Goal: Browse casually: Explore the website without a specific task or goal

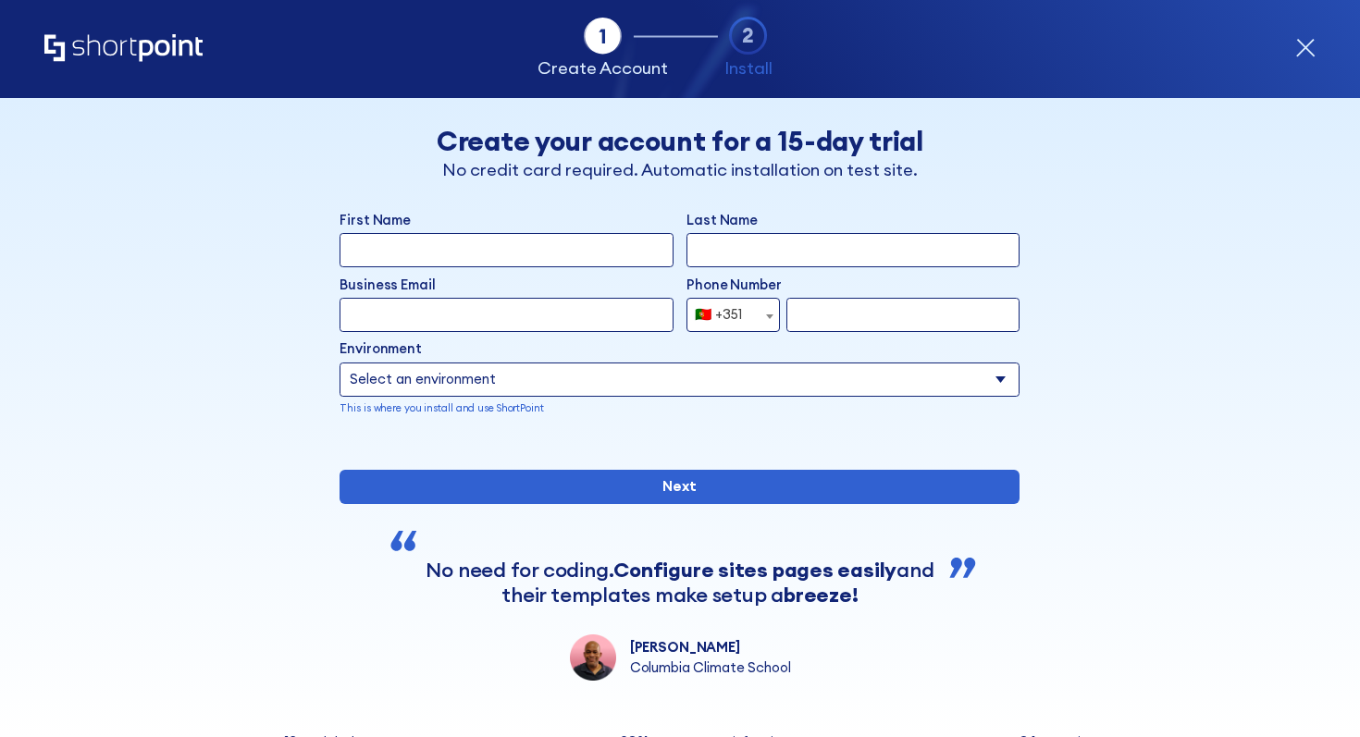
select select "+351"
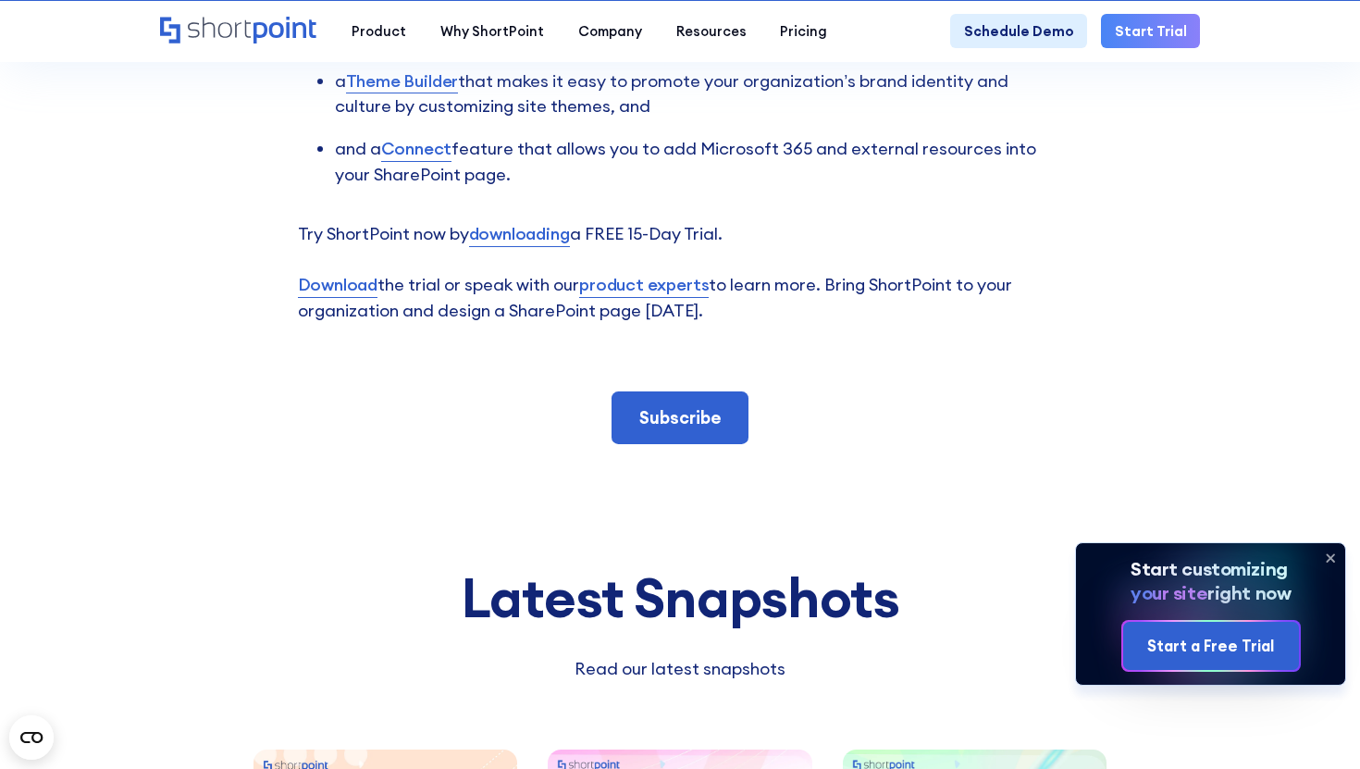
scroll to position [7333, 0]
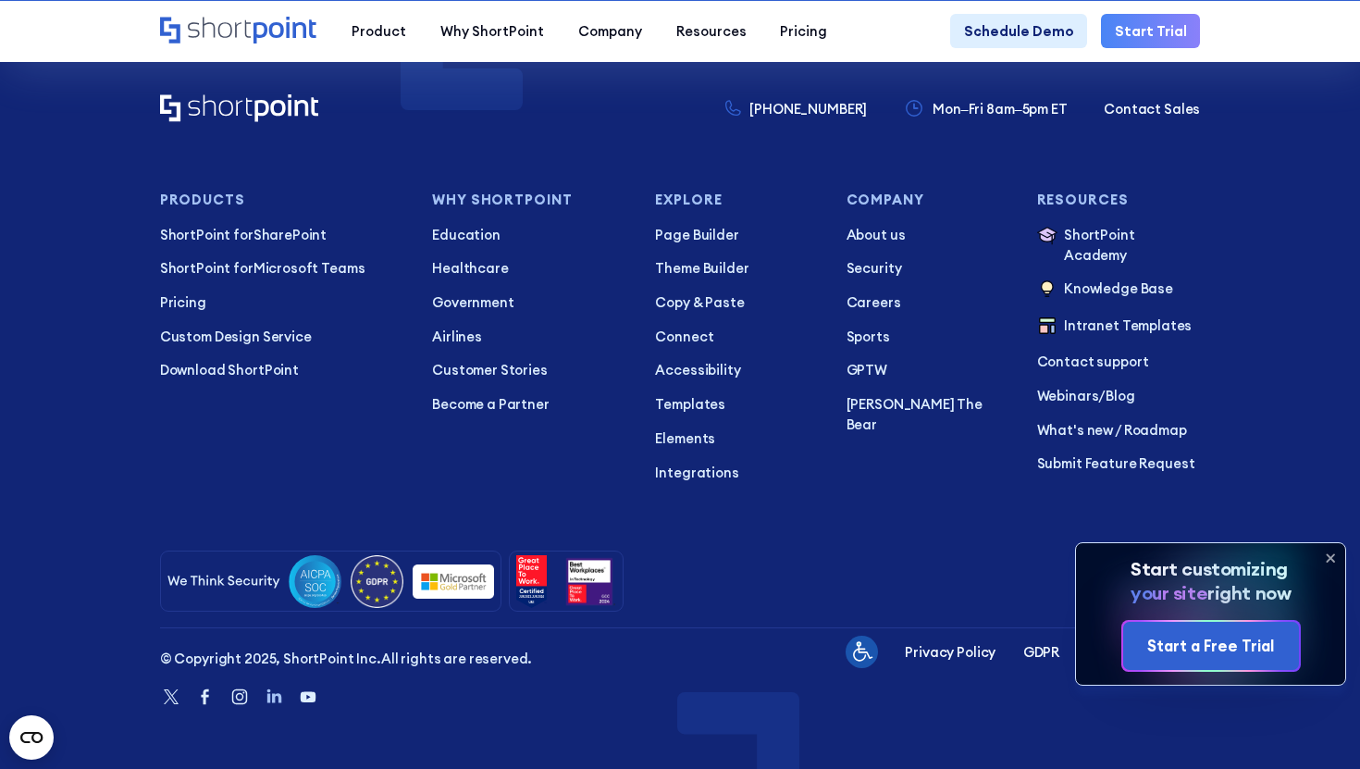
click at [273, 699] on icon "Linkedin" at bounding box center [274, 696] width 15 height 14
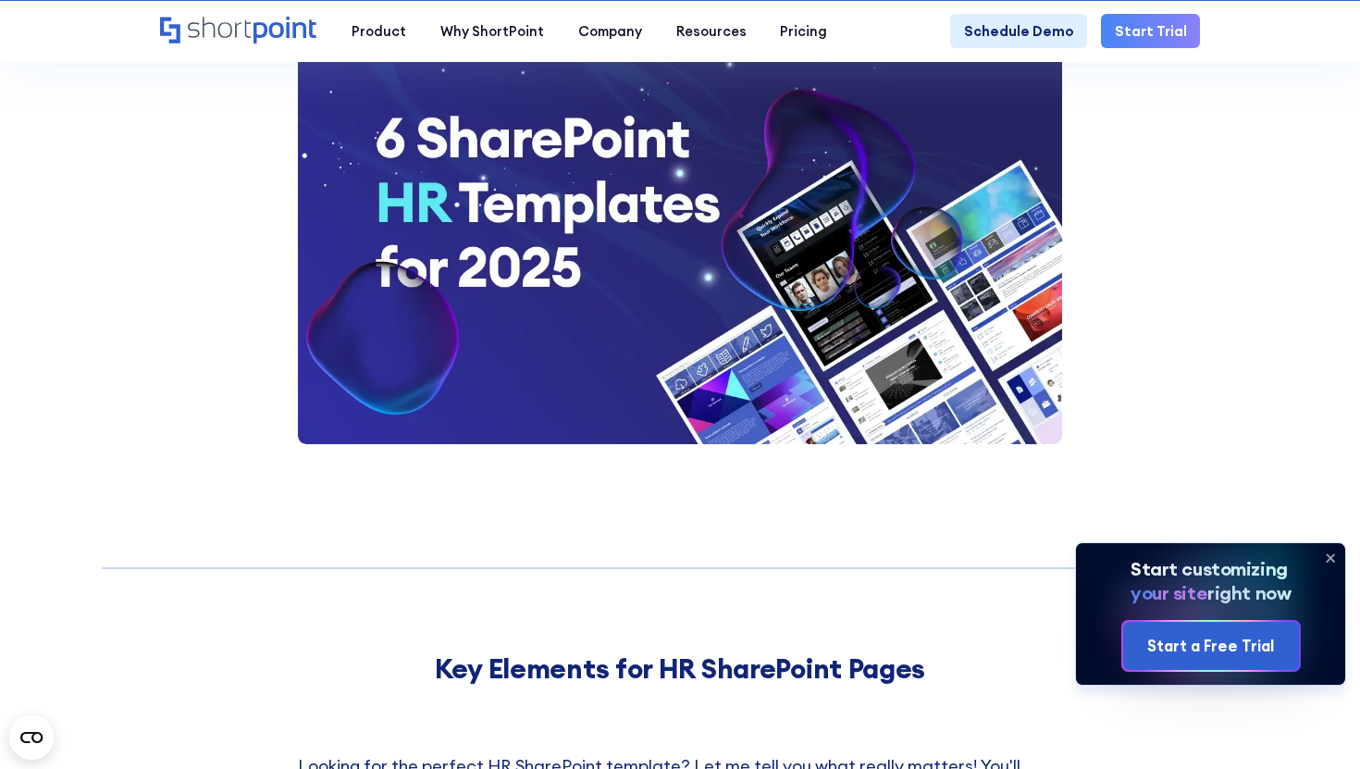
scroll to position [3639, 0]
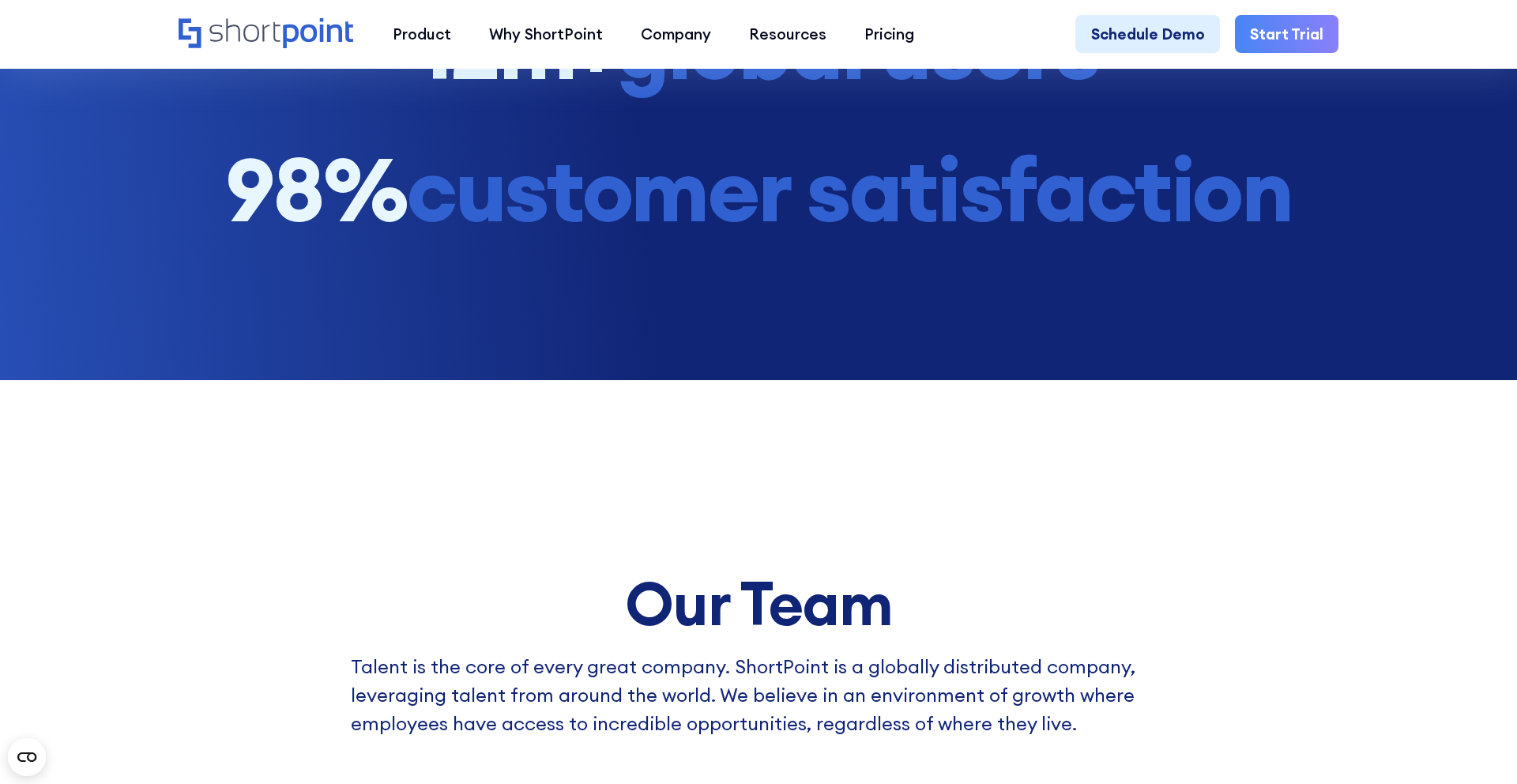
scroll to position [406, 0]
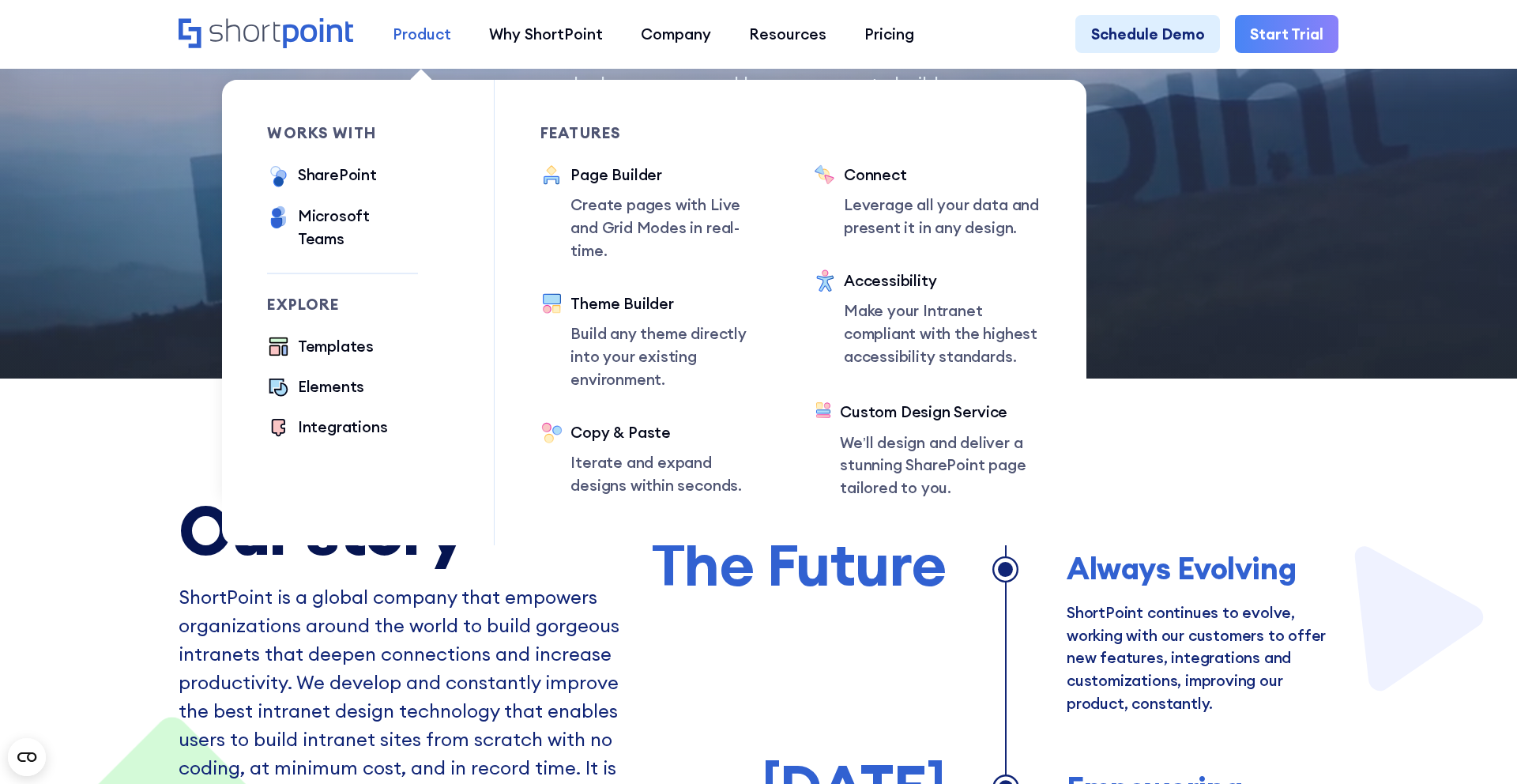
click at [393, 36] on div "Product" at bounding box center [422, 34] width 58 height 23
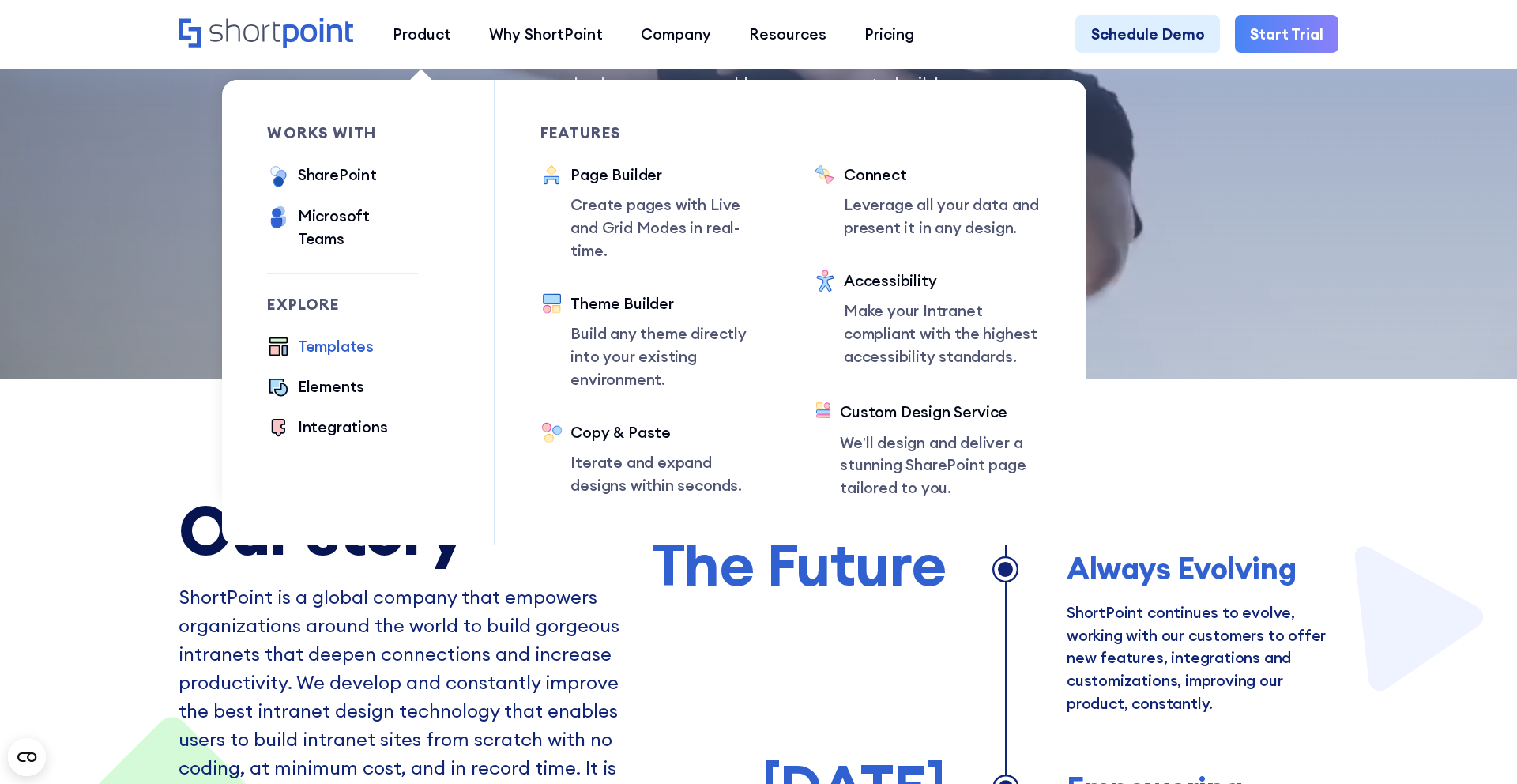
drag, startPoint x: 276, startPoint y: 329, endPoint x: 387, endPoint y: 360, distance: 115.2
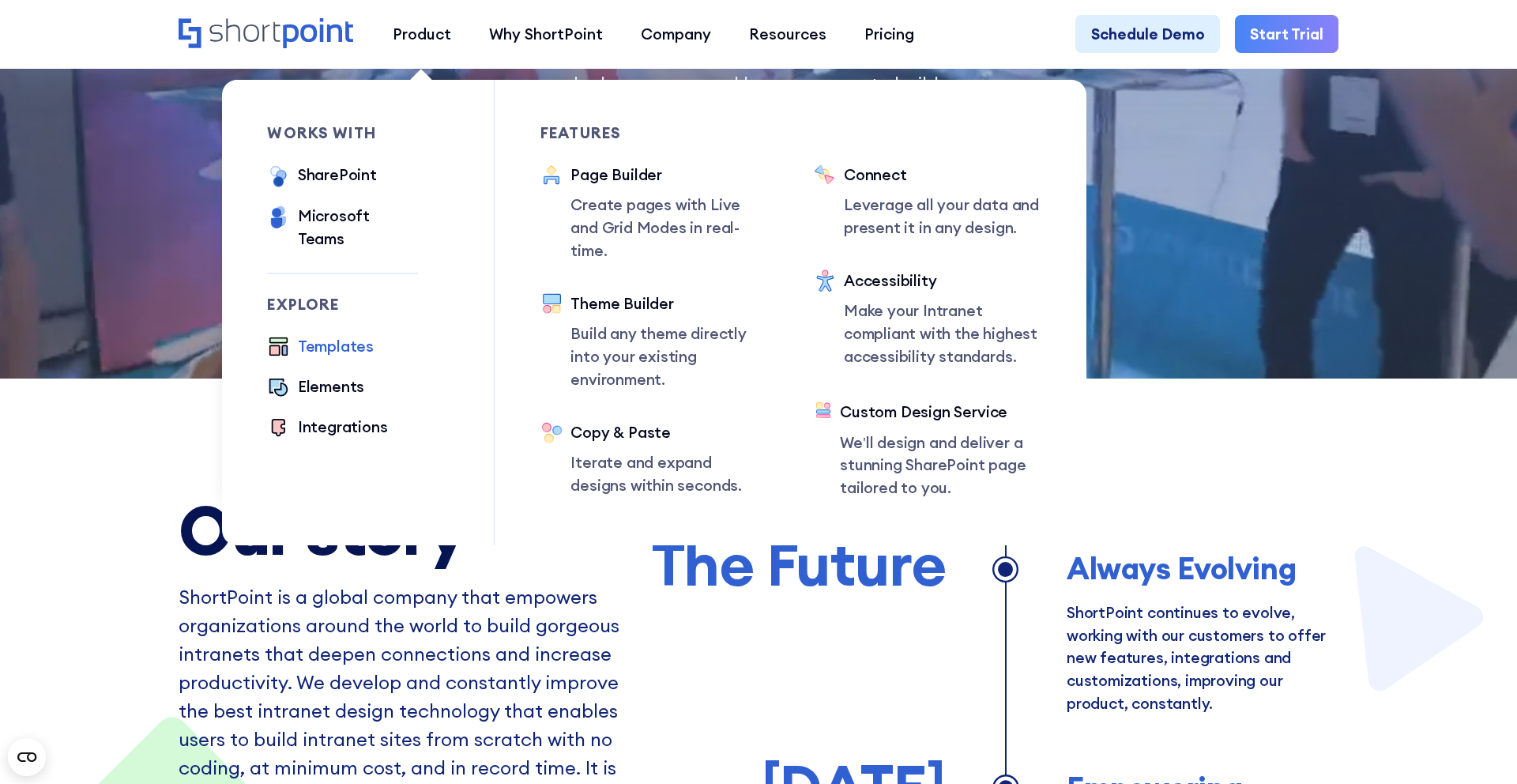
click at [389, 360] on ul "Templates Elements Integrations" at bounding box center [343, 388] width 151 height 106
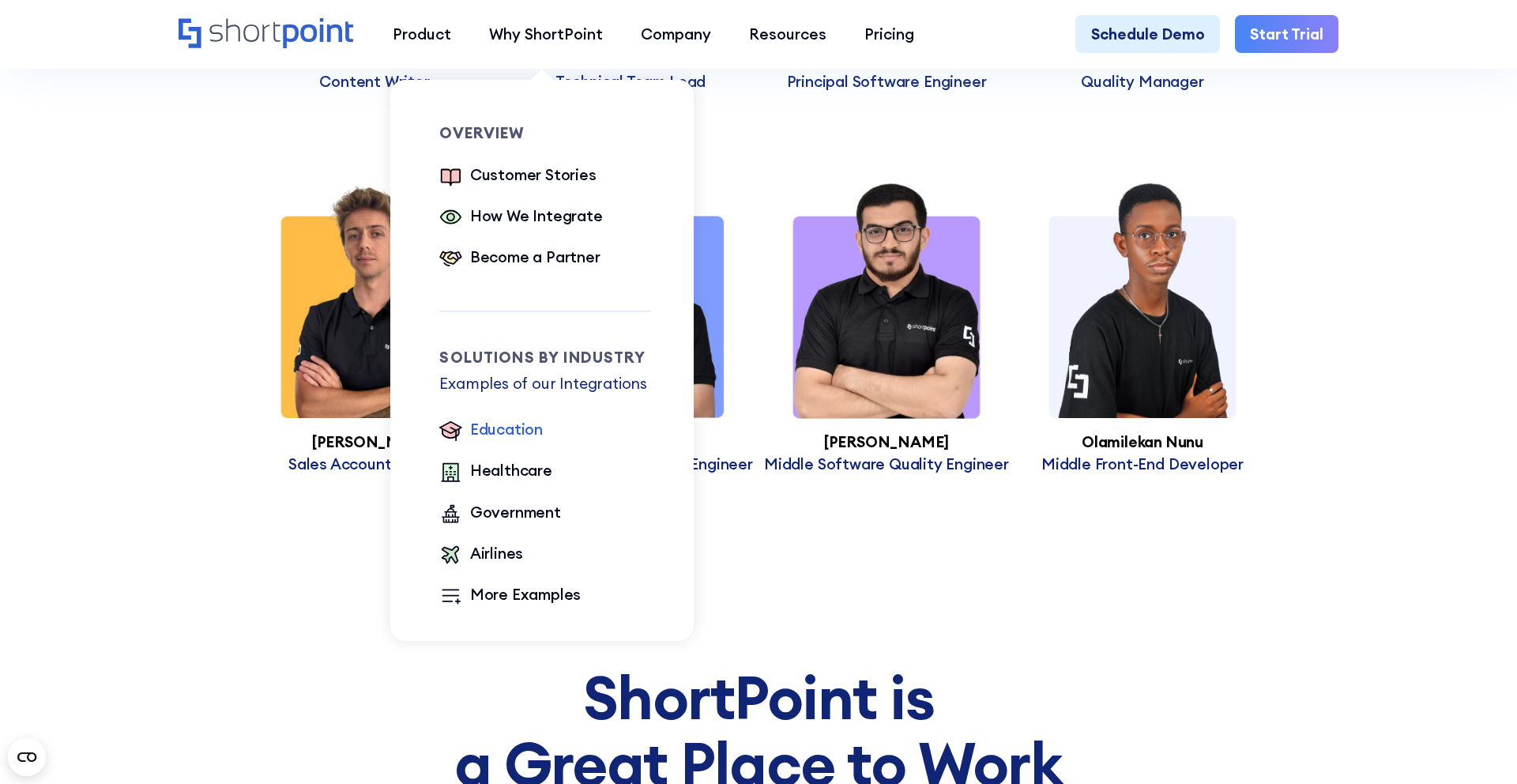
scroll to position [7186, 0]
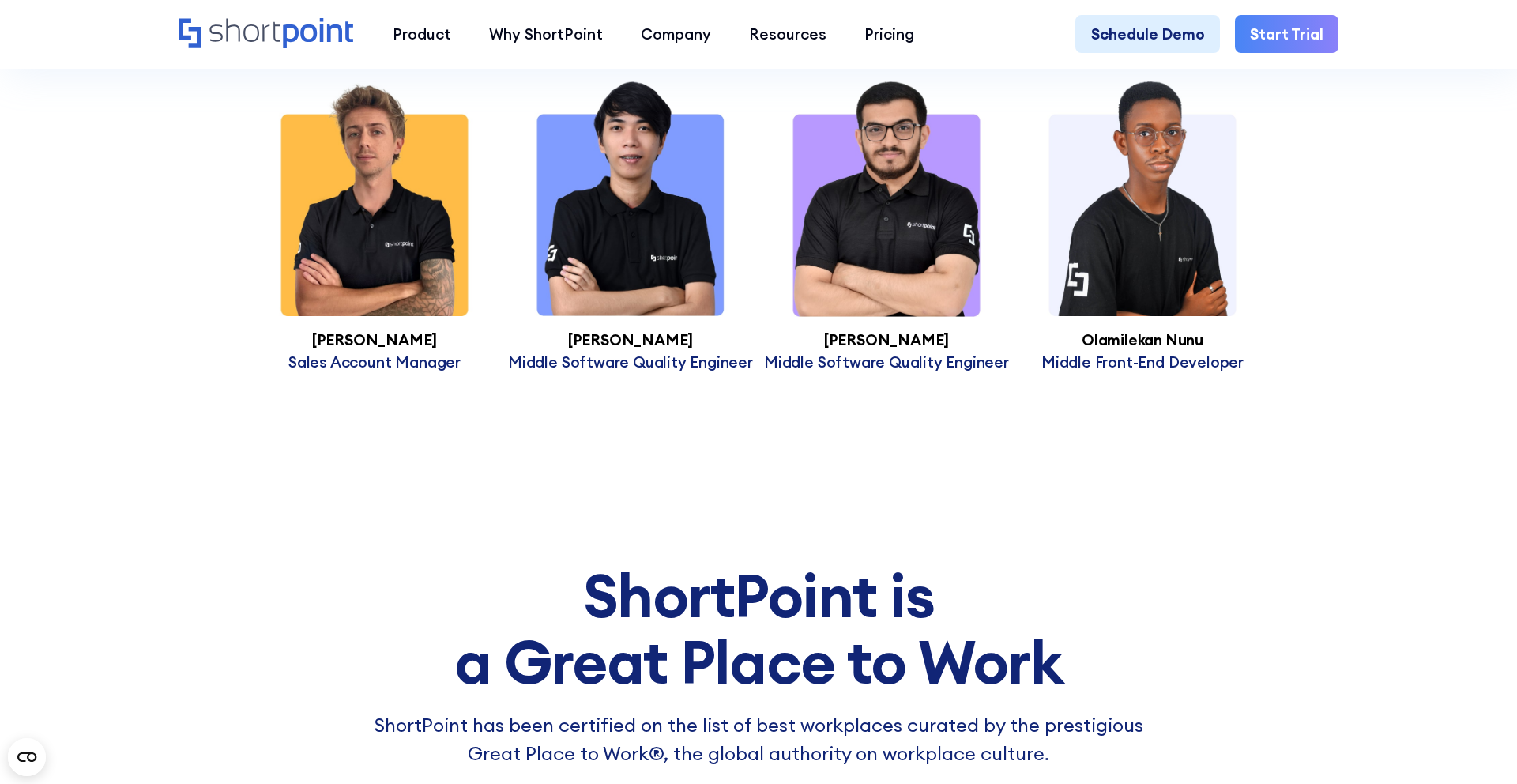
click at [288, 15] on div "Product works with SharePoint Microsoft Teams SAP Explore Templates Elements In…" at bounding box center [758, 34] width 1161 height 38
click at [266, 33] on icon "Home" at bounding box center [266, 32] width 176 height 30
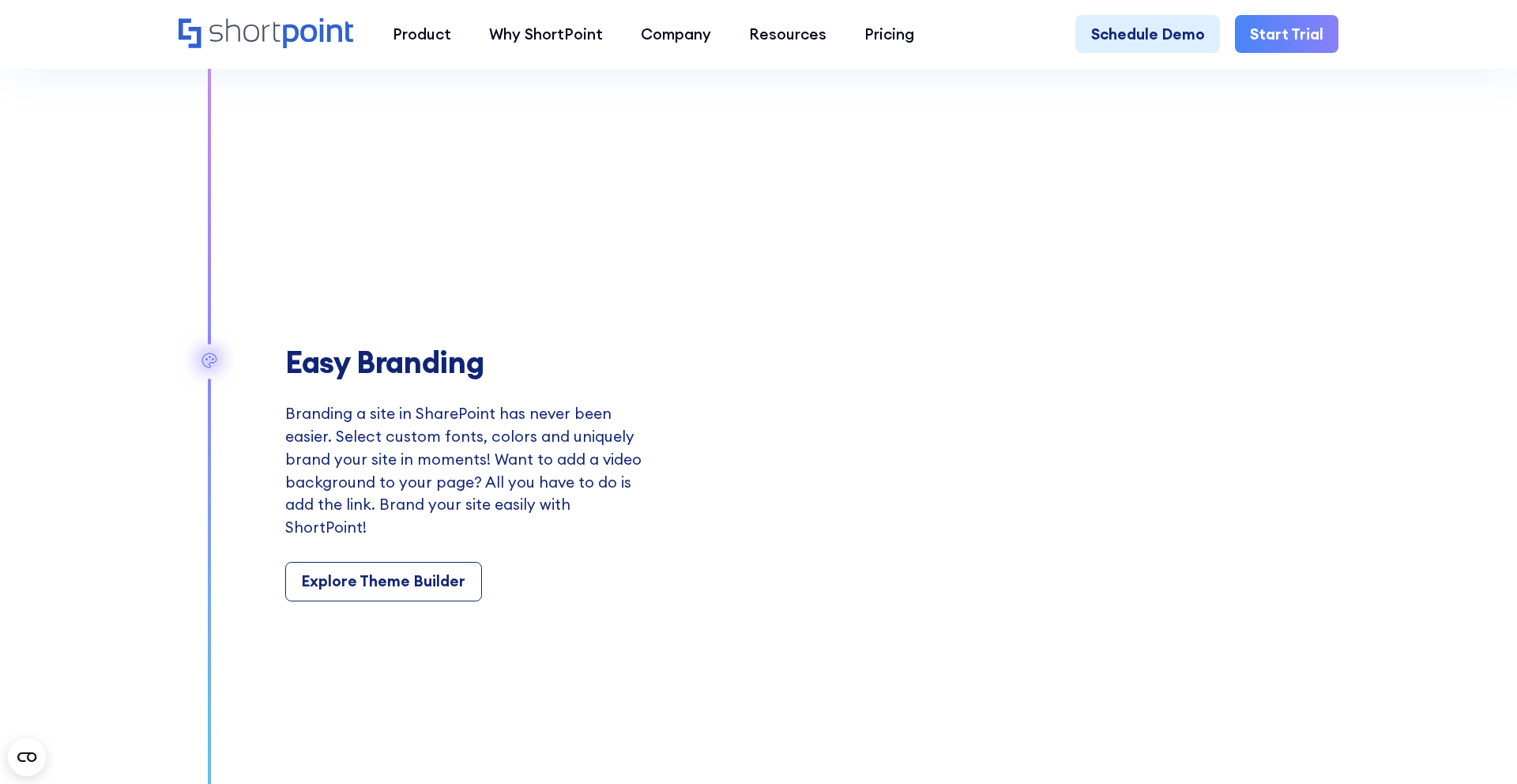
scroll to position [1589, 0]
